Goal: Complete application form: Complete application form

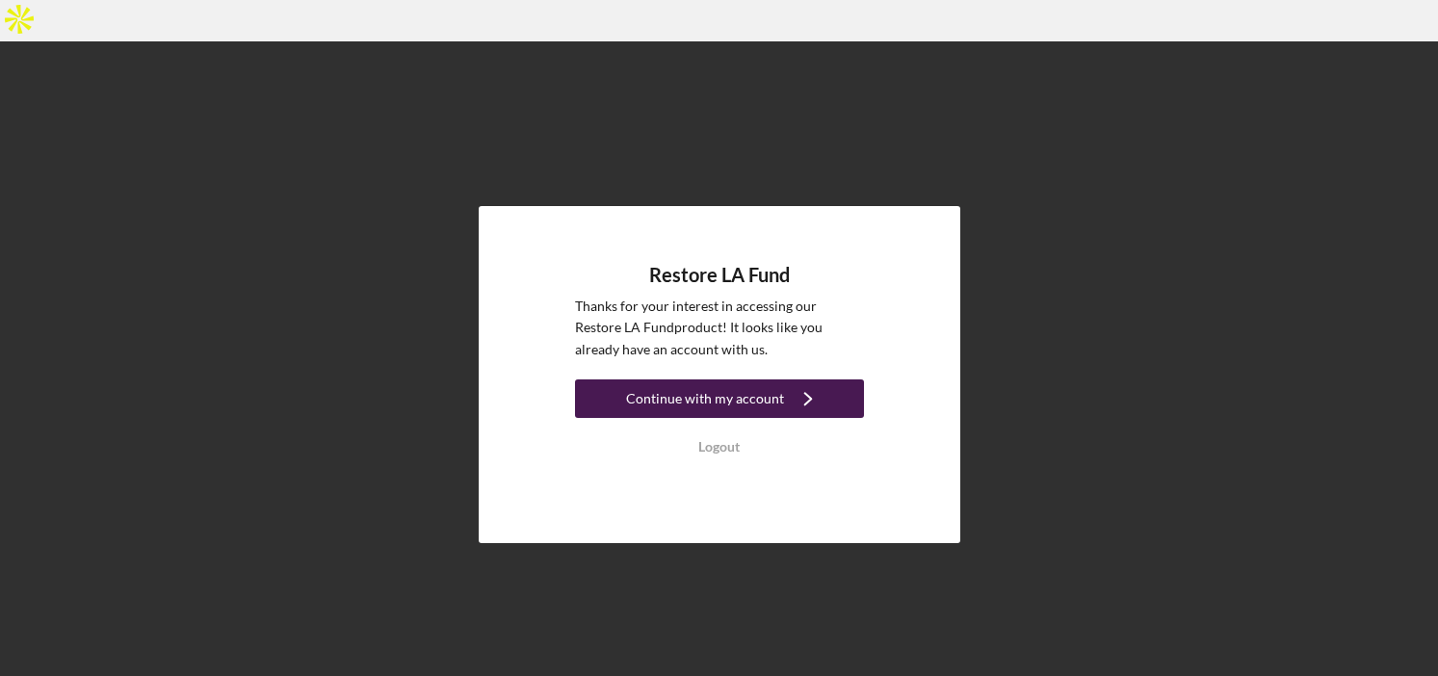
click at [786, 375] on icon "Icon/Navigate" at bounding box center [808, 399] width 48 height 48
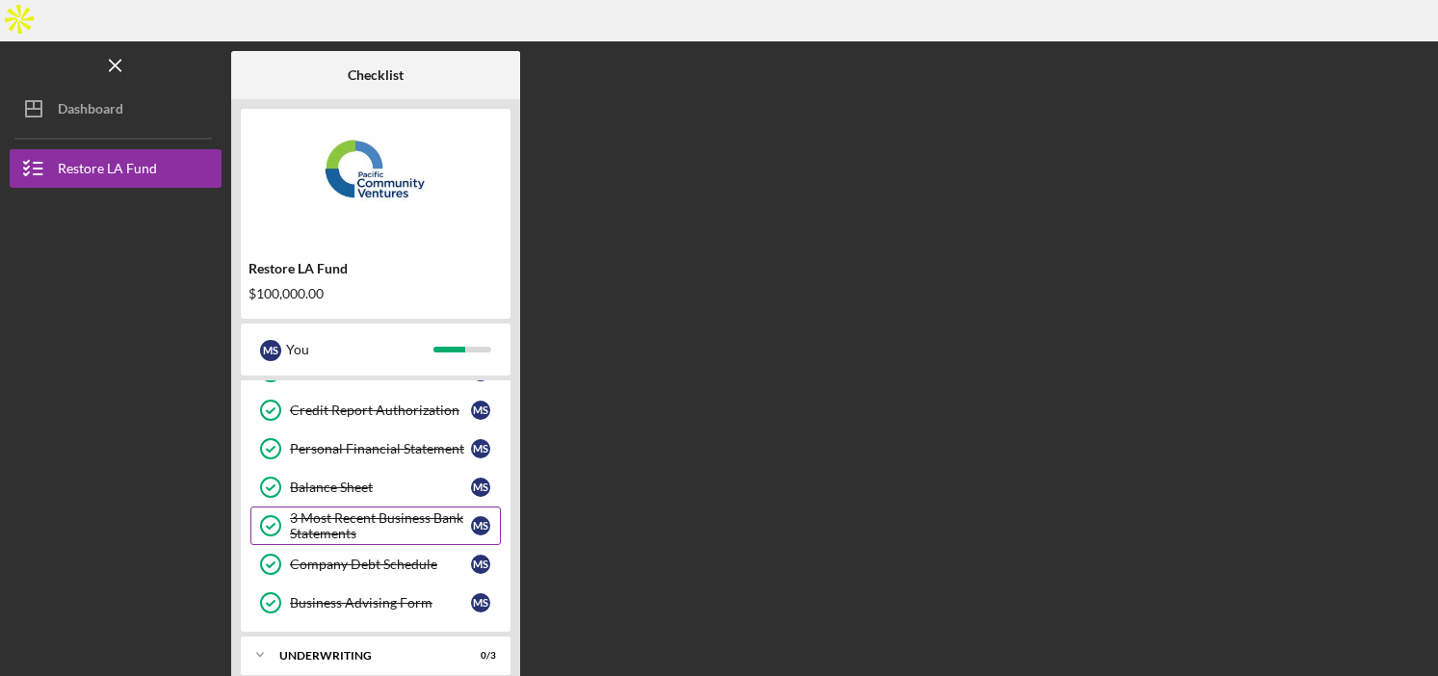
scroll to position [333, 0]
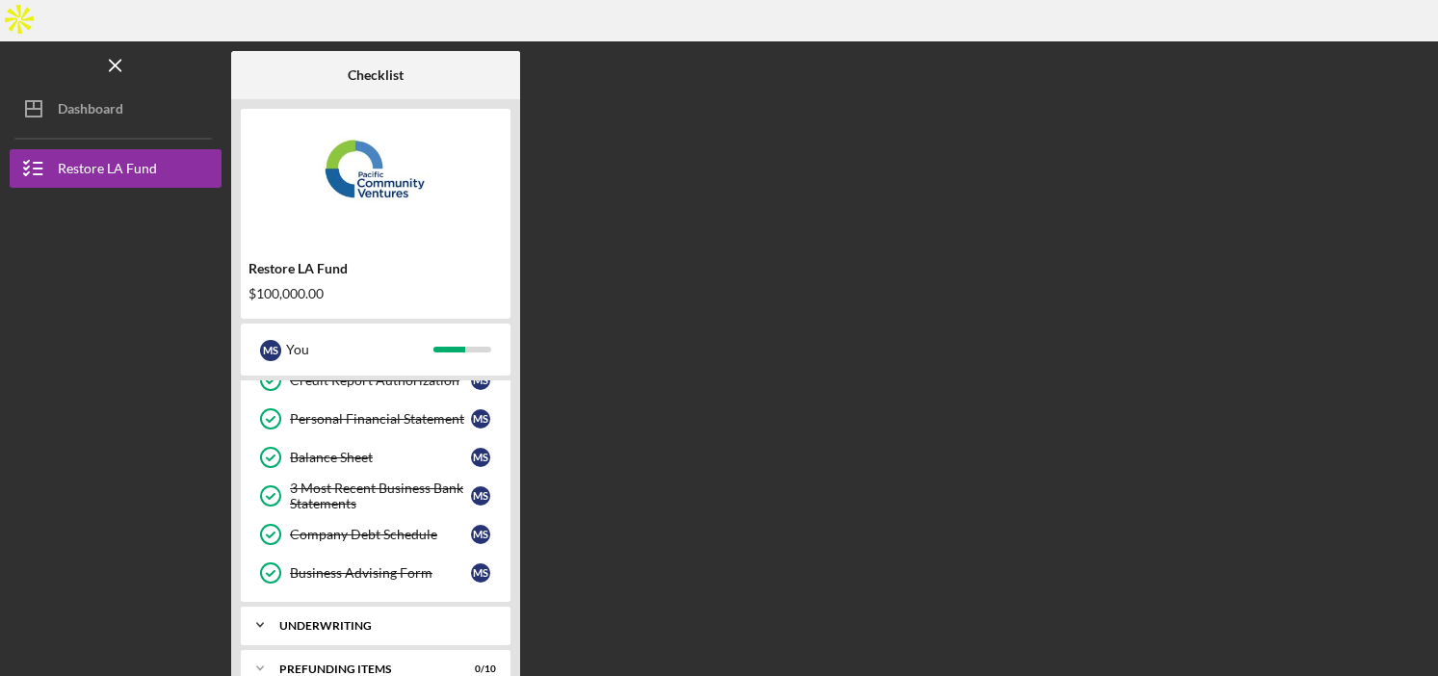
click at [369, 606] on div "Icon/Expander Underwriting 0 / 3" at bounding box center [376, 625] width 270 height 39
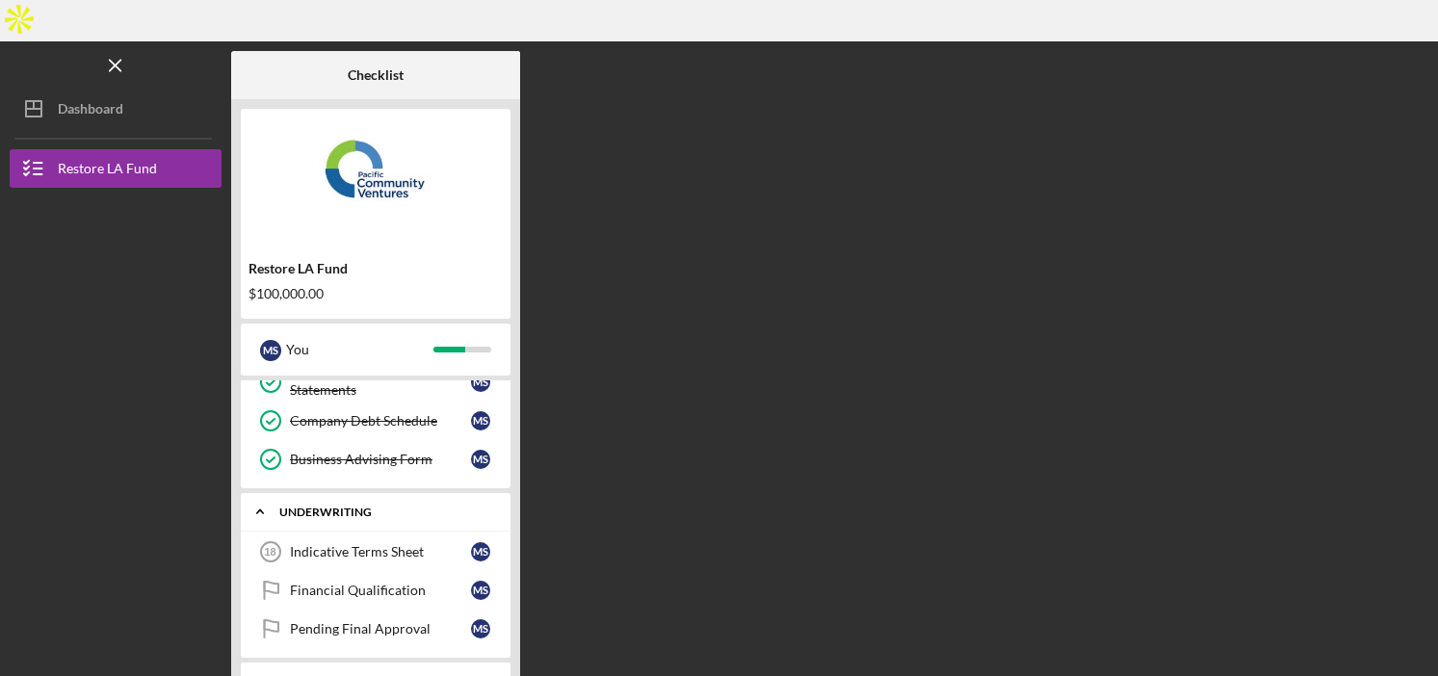
scroll to position [459, 0]
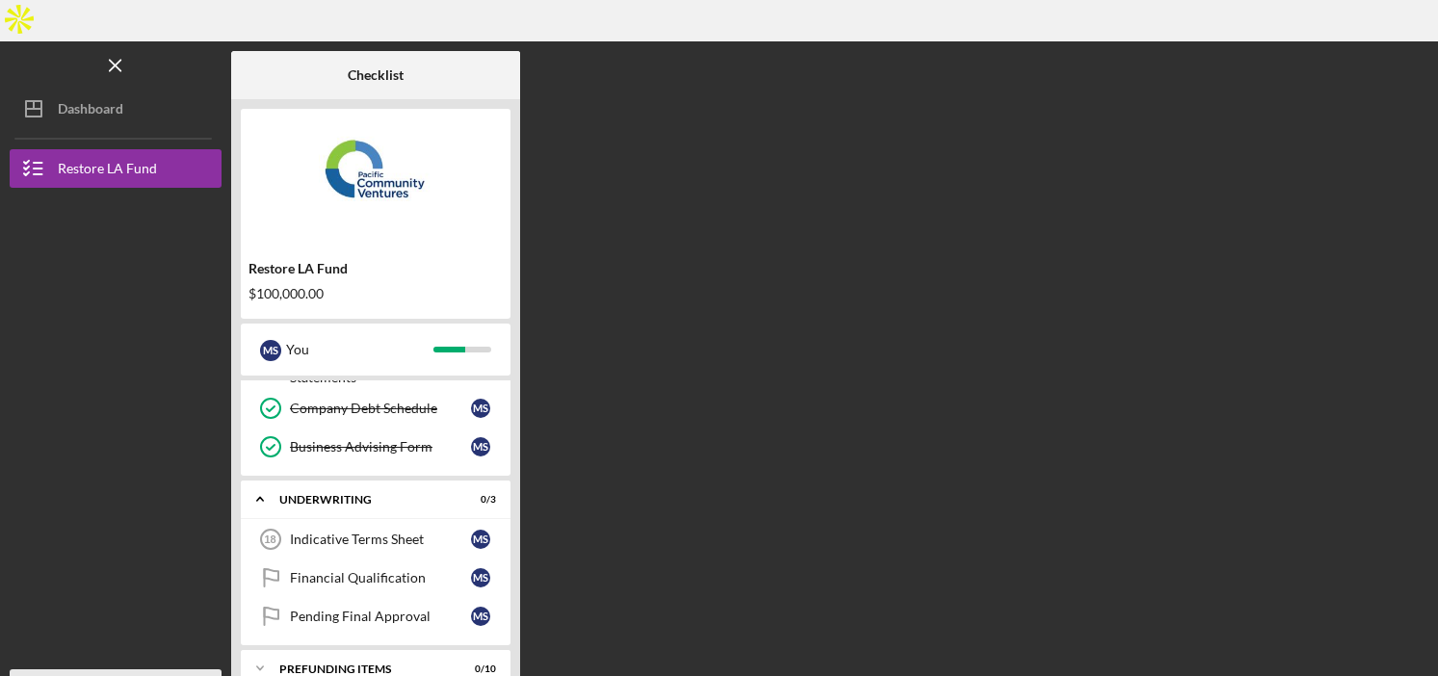
click at [208, 665] on icon "Icon/Overflow" at bounding box center [197, 689] width 48 height 48
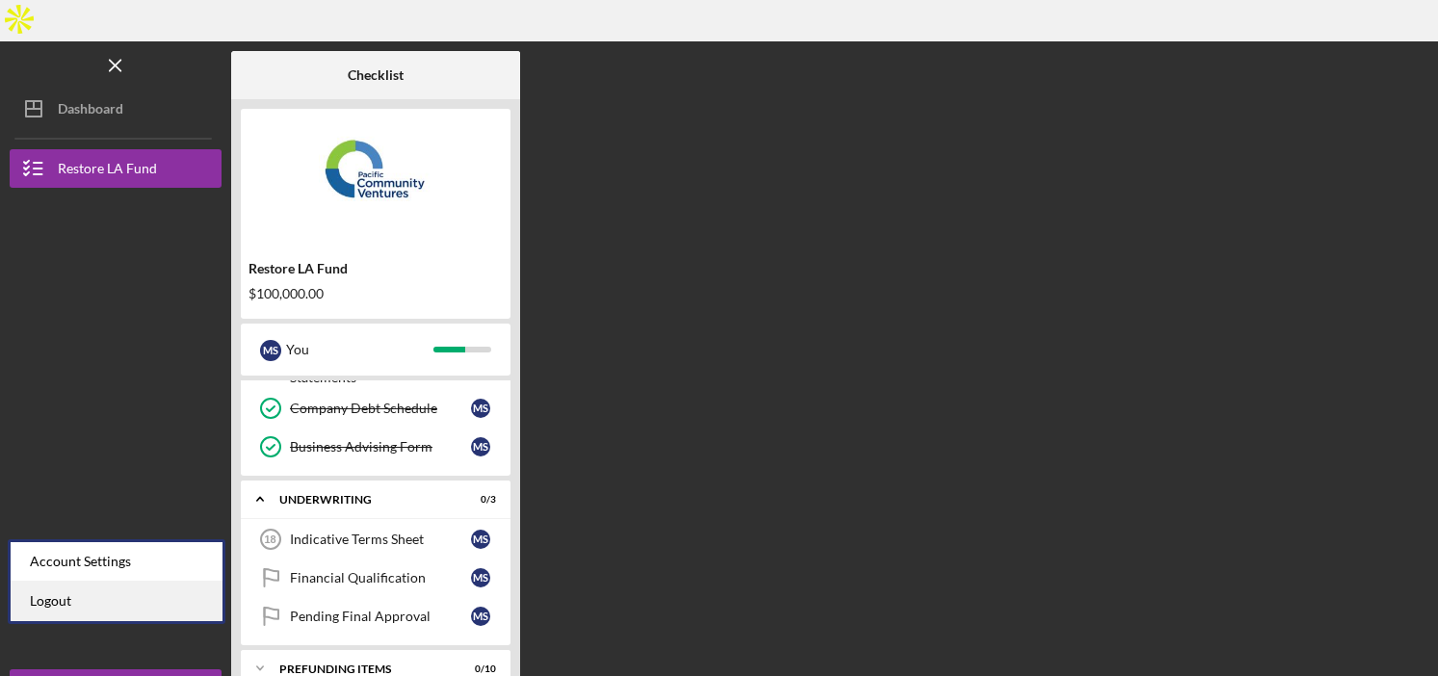
click at [182, 608] on link "Logout" at bounding box center [117, 601] width 212 height 39
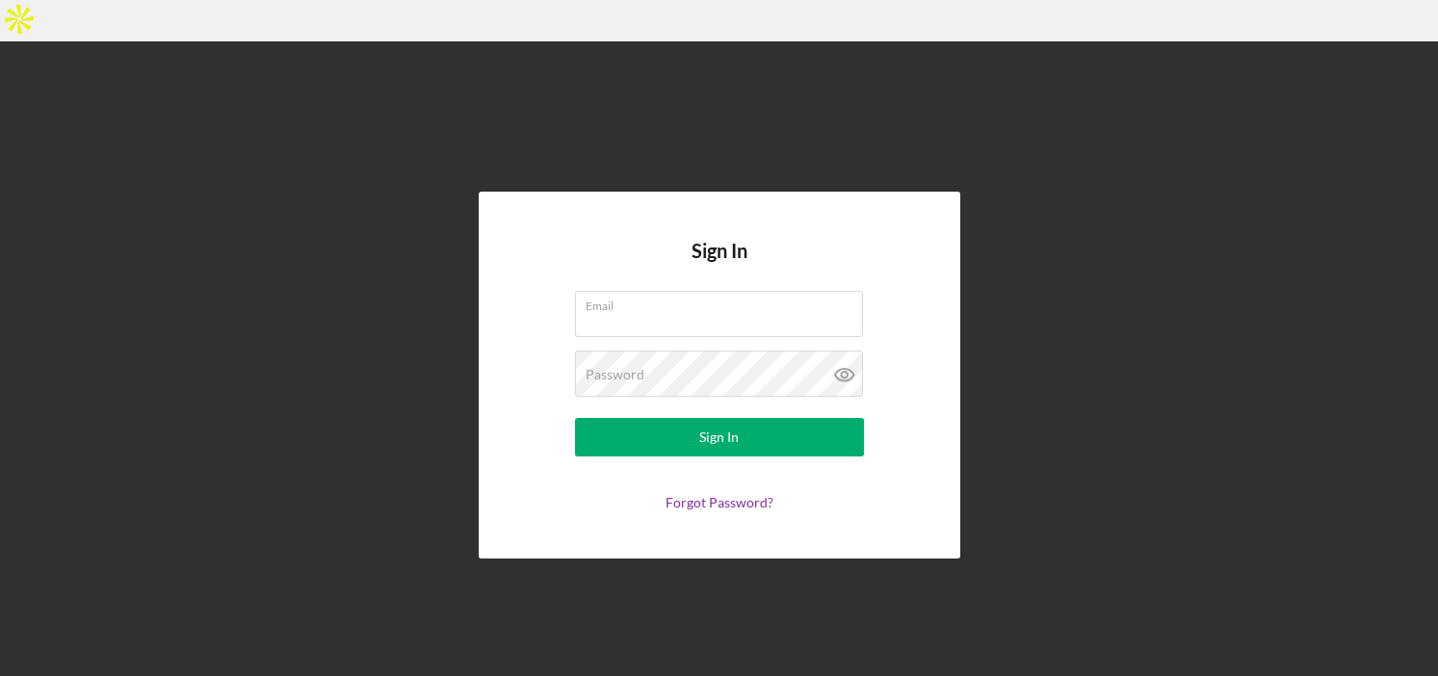
type input "[EMAIL_ADDRESS][DOMAIN_NAME]"
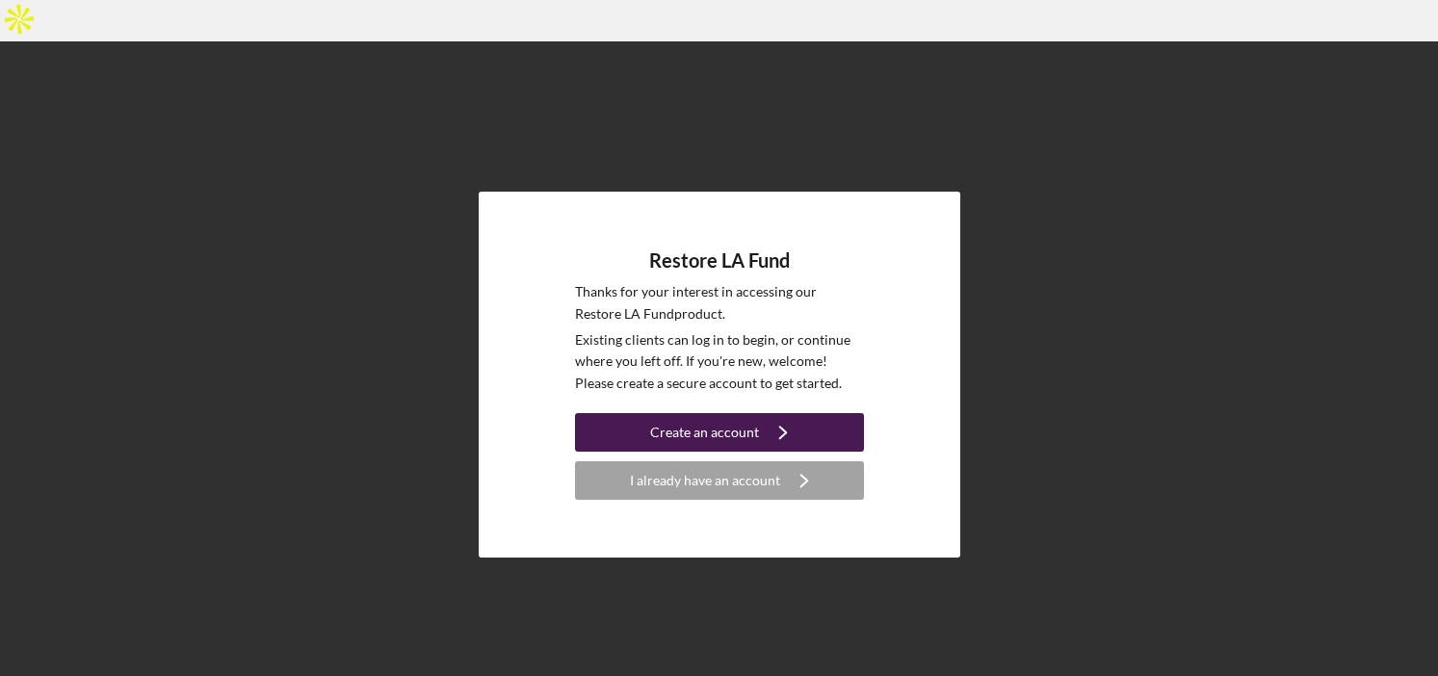
click at [734, 413] on div "Create an account" at bounding box center [704, 432] width 109 height 39
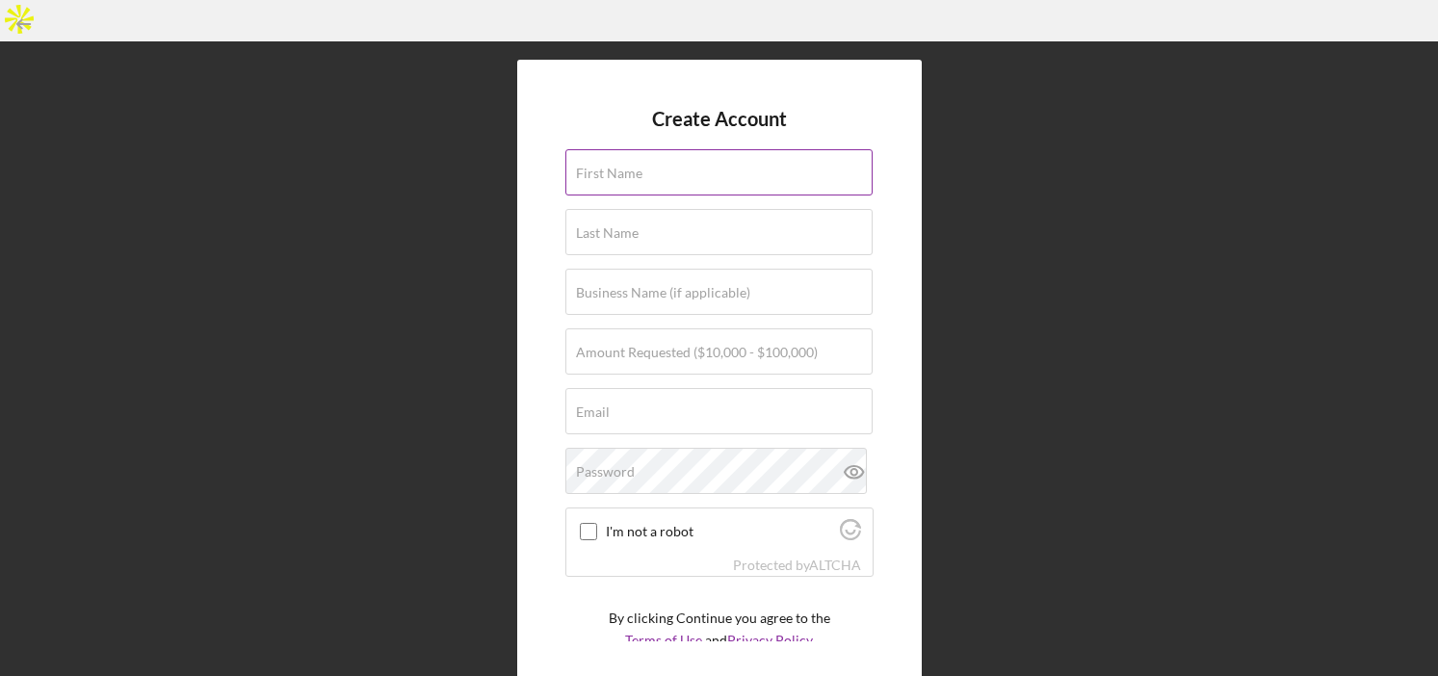
click at [644, 149] on input "First Name" at bounding box center [718, 172] width 307 height 46
paste input "Minh"
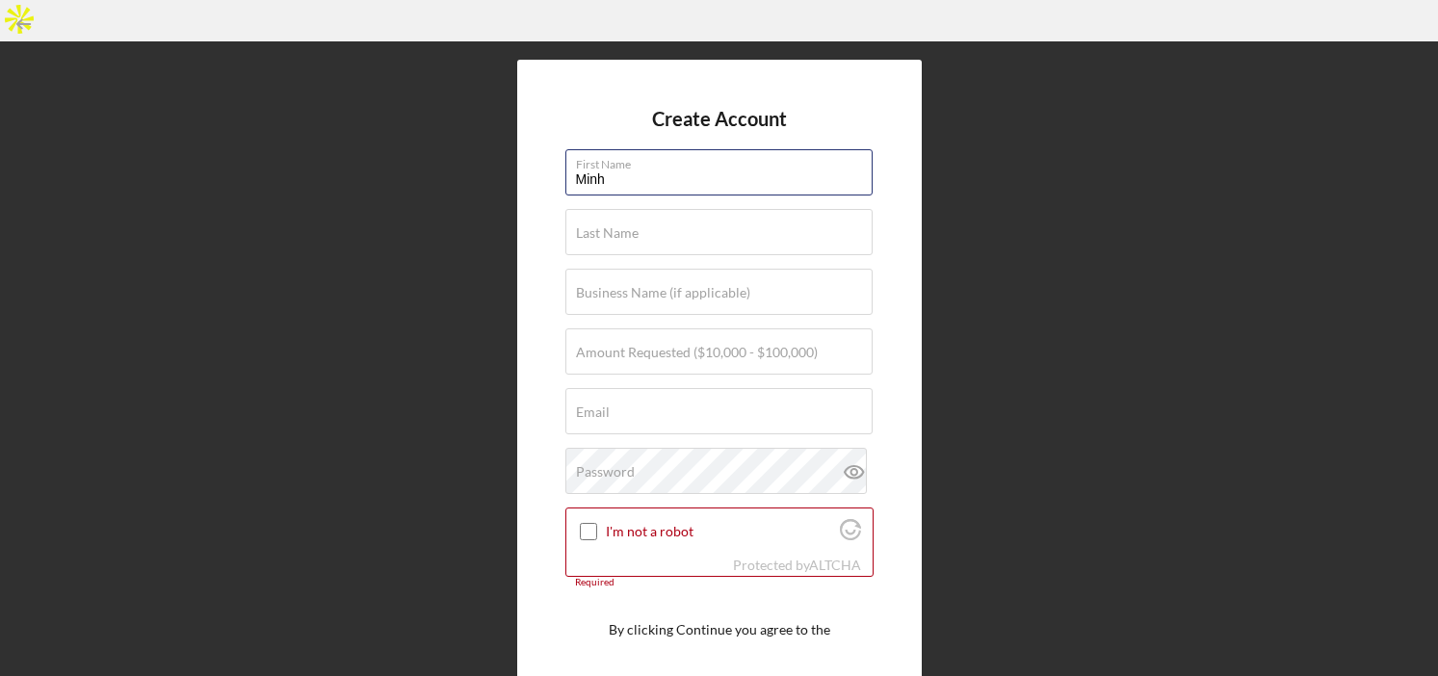
type input "Minh"
paste input "Nguyen"
type input "Nguyen"
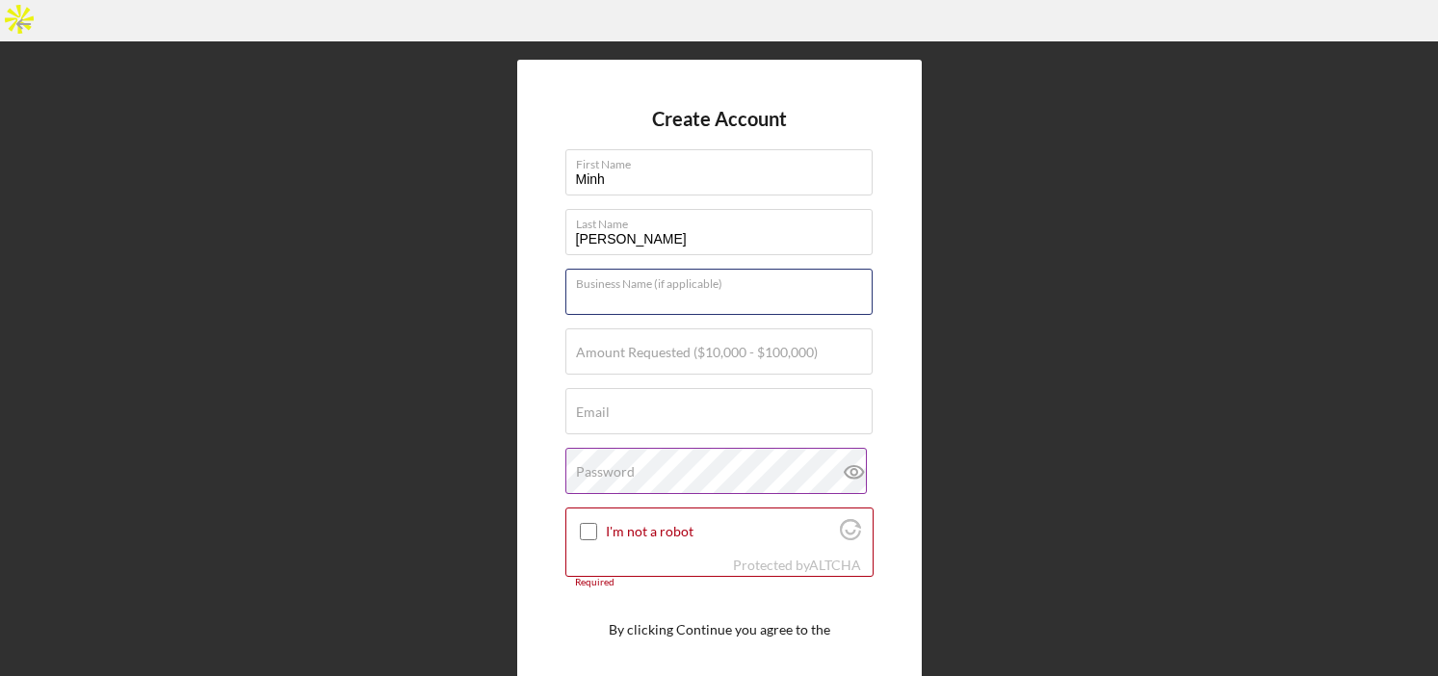
paste input "Zoe Bios Creative LLC"
type input "Zoe Bios Creative LLC"
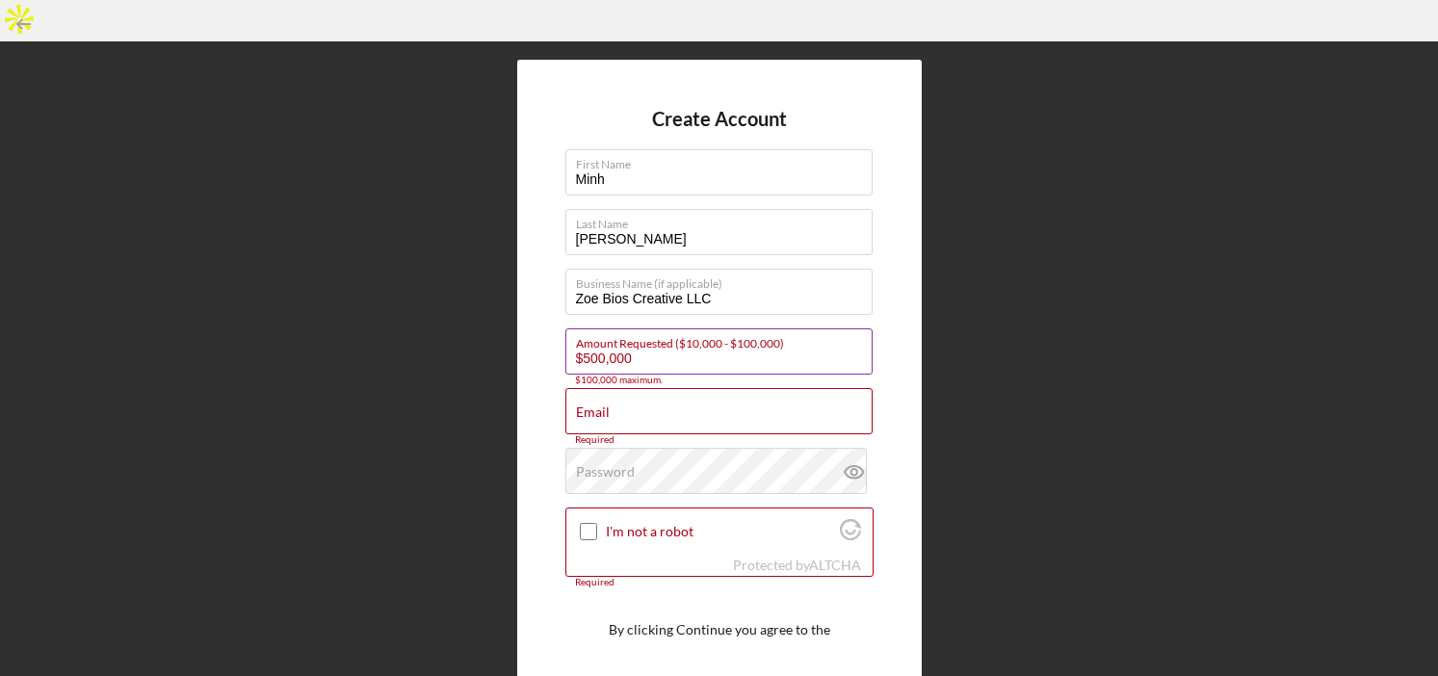
click at [703, 328] on input "$500,000" at bounding box center [718, 351] width 307 height 46
type input "$100,000"
paste input "minh@zoebioscreative.com"
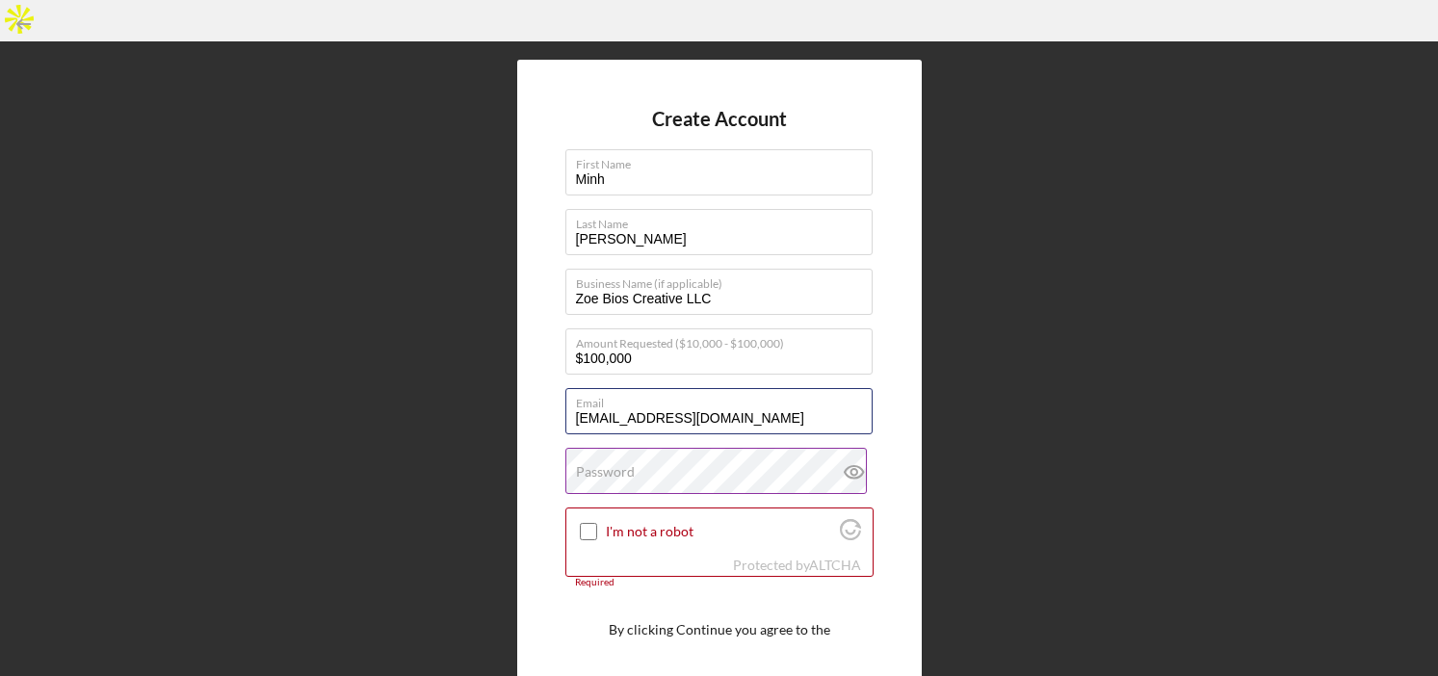
type input "minh@zoebioscreative.com"
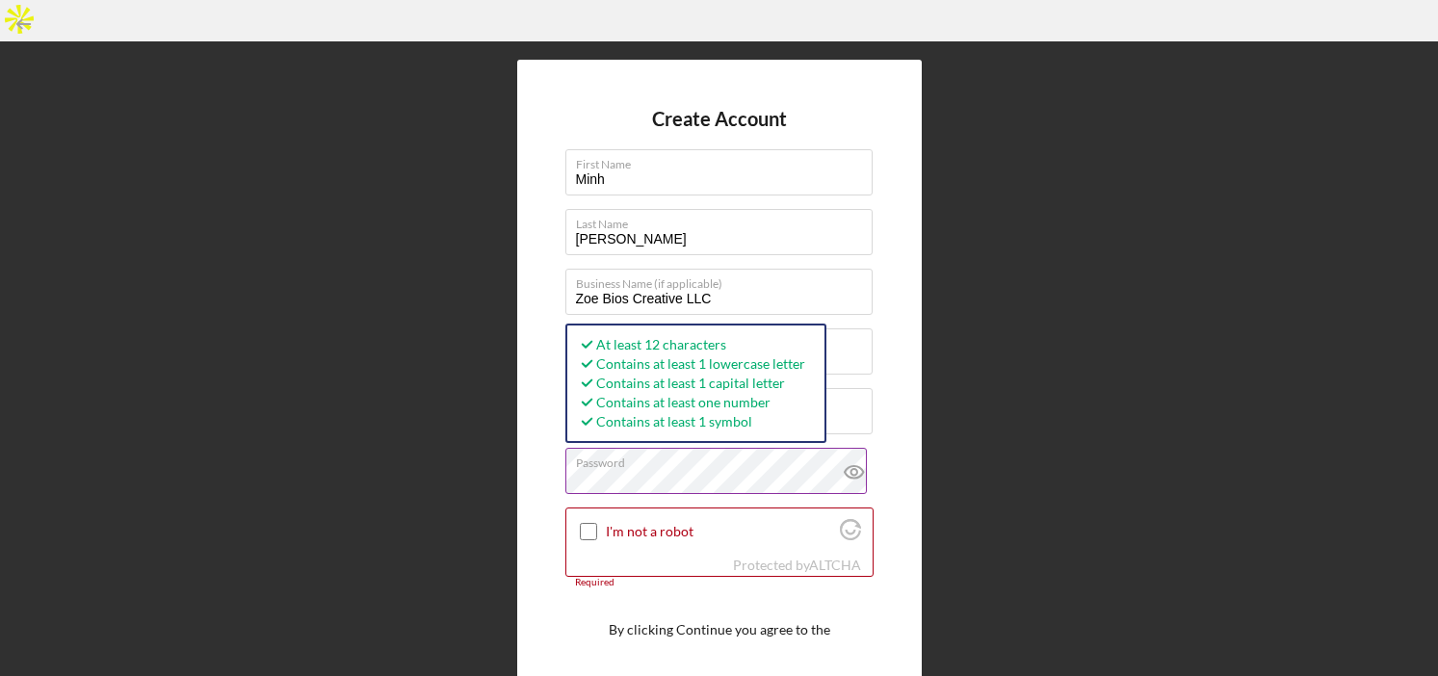
click at [844, 448] on icon at bounding box center [854, 472] width 48 height 48
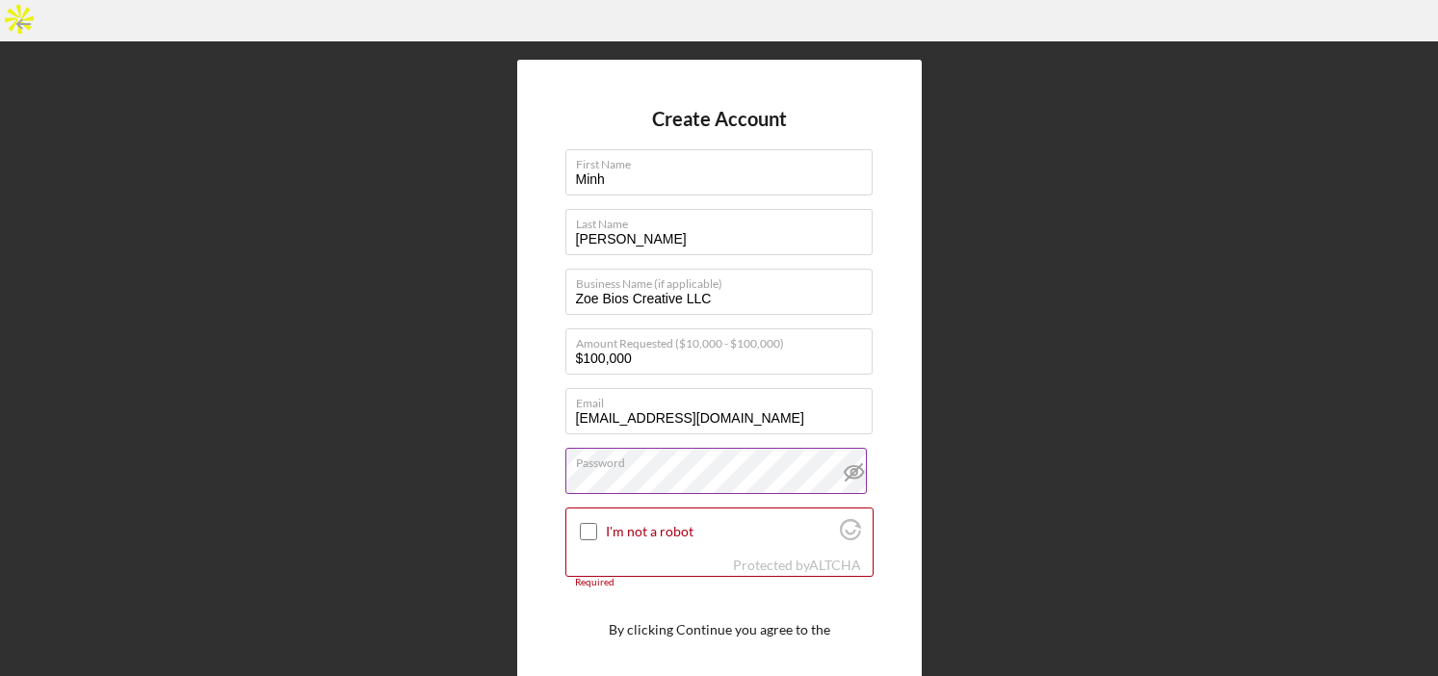
click at [734, 449] on label "Password" at bounding box center [724, 459] width 297 height 21
click at [585, 523] on input "I'm not a robot" at bounding box center [588, 531] width 17 height 17
checkbox input "true"
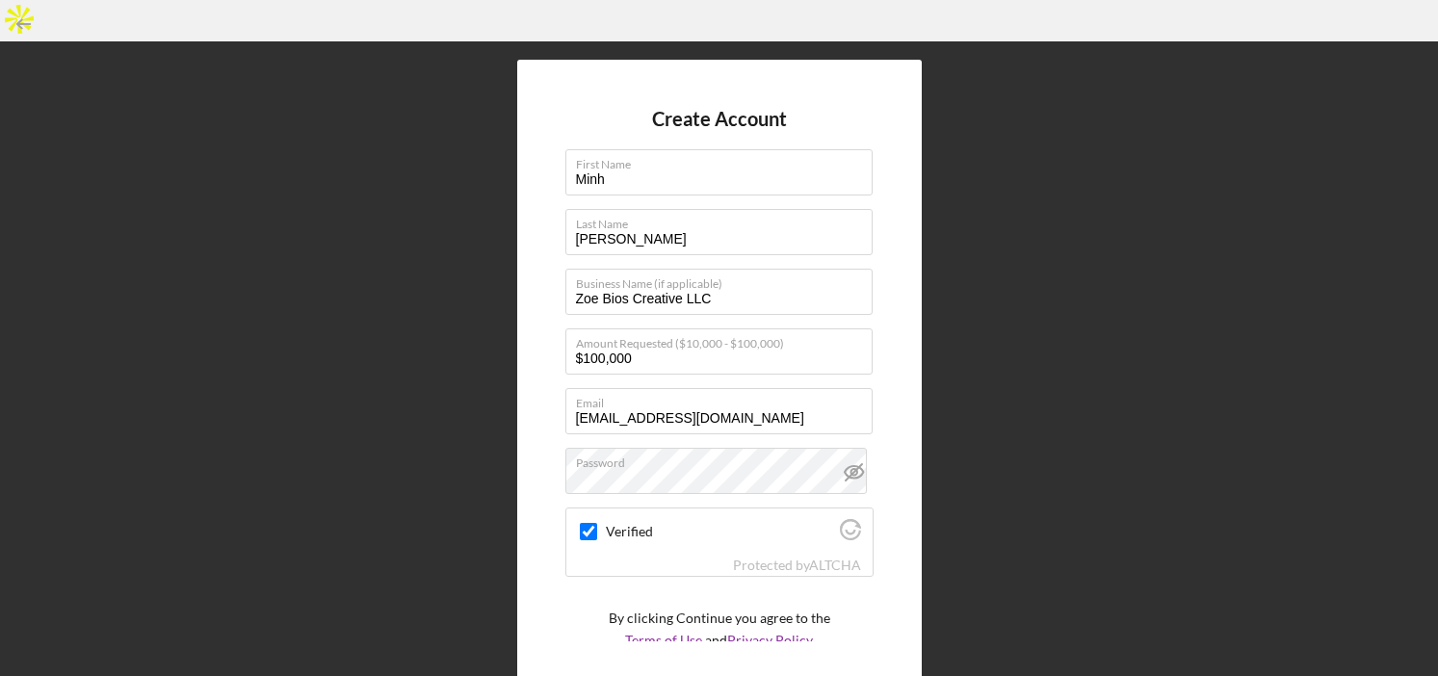
scroll to position [66, 0]
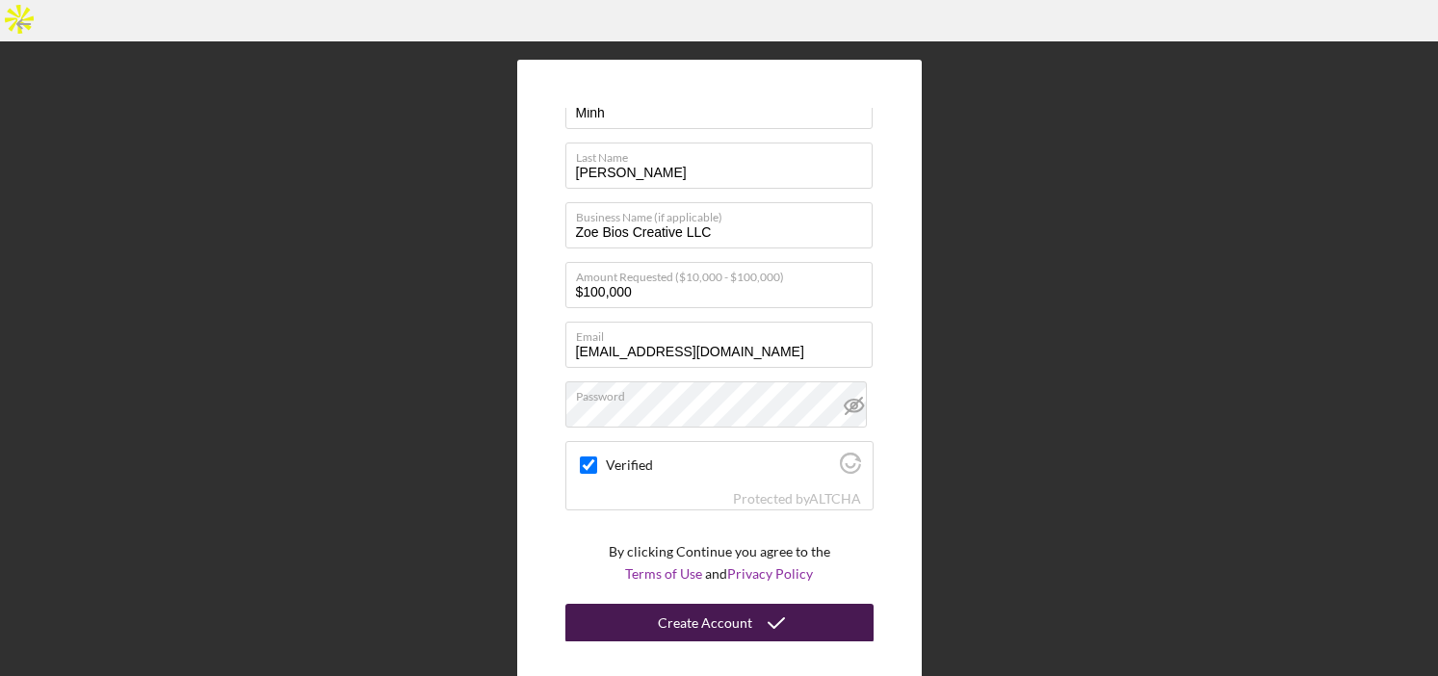
click at [752, 599] on icon "submit" at bounding box center [776, 623] width 48 height 48
